Goal: Find specific page/section: Find specific page/section

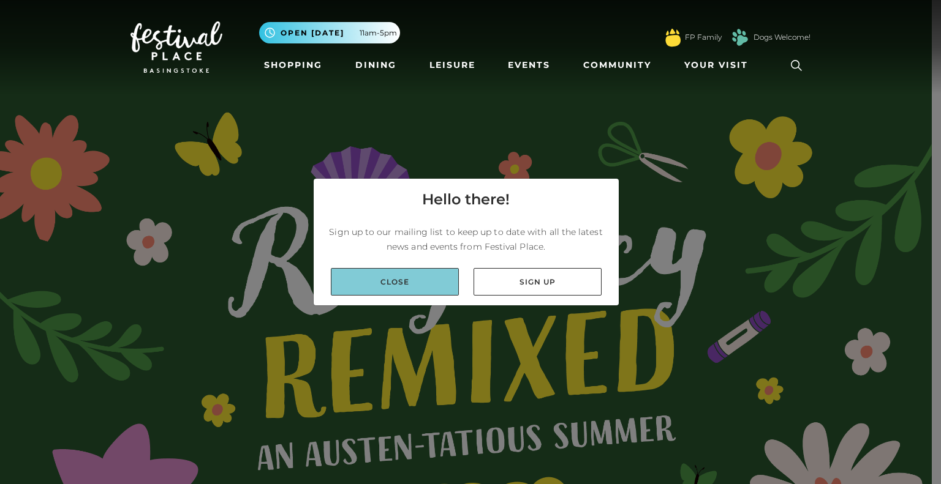
click at [429, 277] on link "Close" at bounding box center [395, 282] width 128 height 28
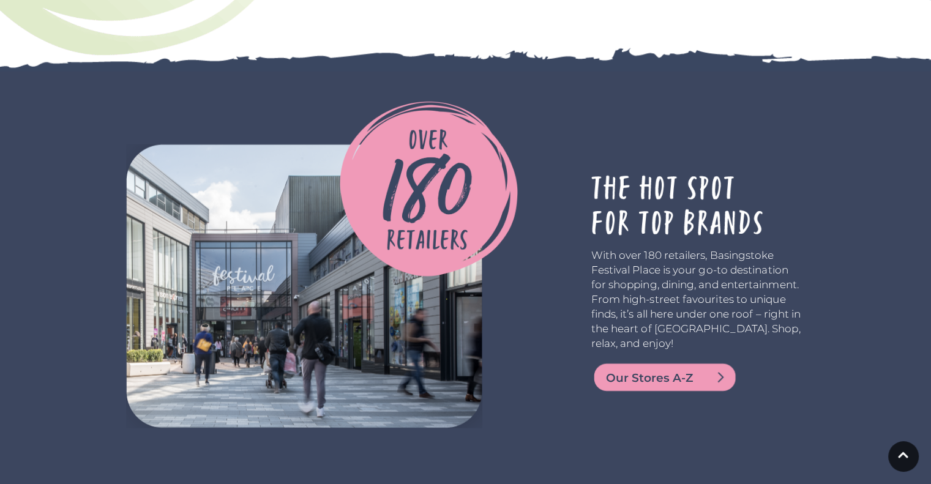
scroll to position [2611, 0]
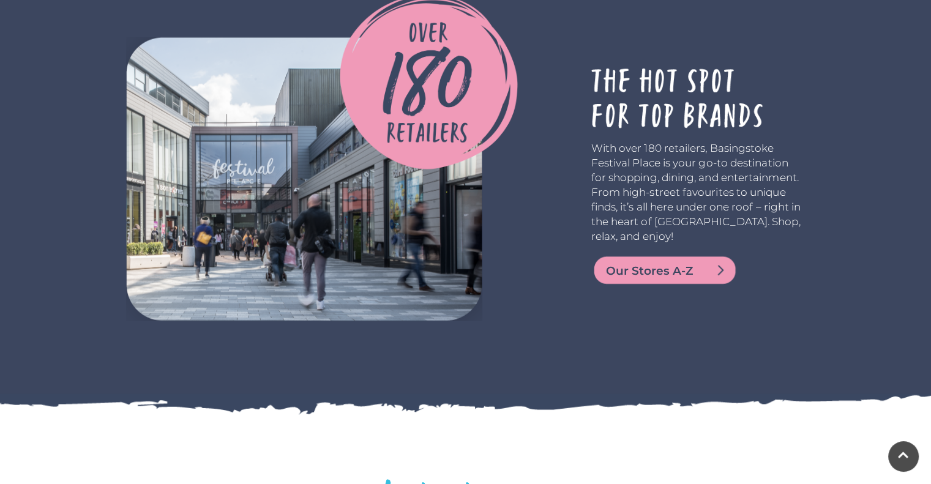
click at [640, 269] on span "Our Stores A-Z" at bounding box center [679, 271] width 147 height 17
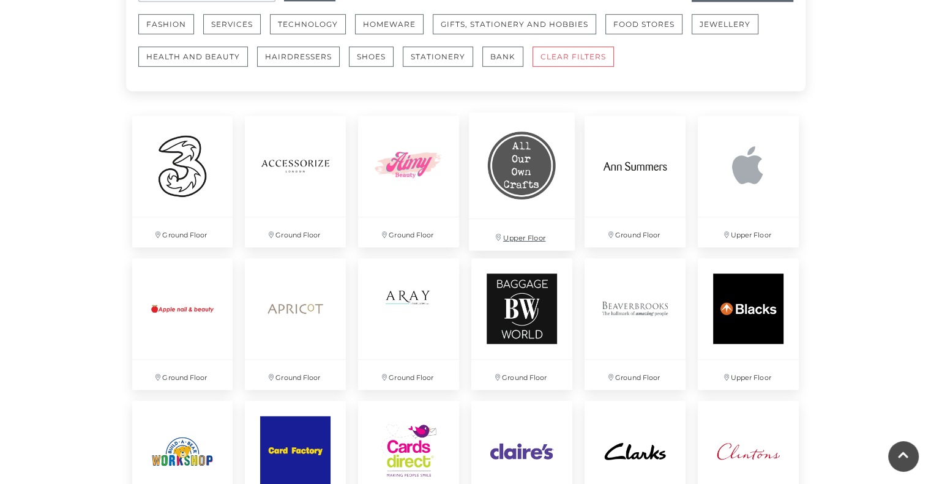
scroll to position [723, 0]
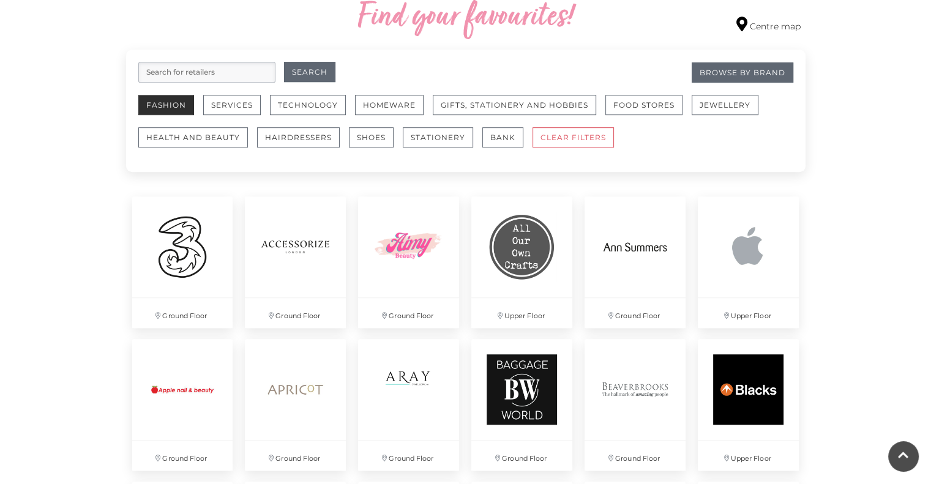
click at [167, 105] on button "Fashion" at bounding box center [166, 105] width 56 height 20
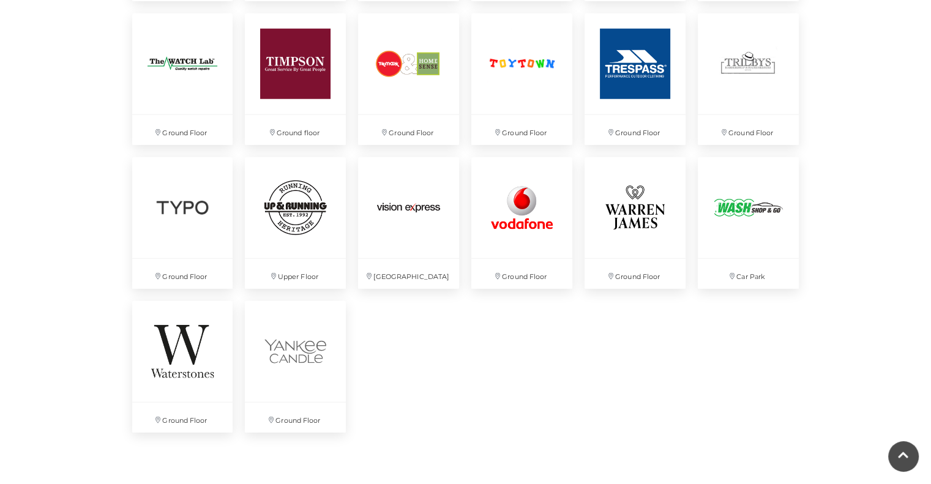
scroll to position [3221, 0]
